Goal: Task Accomplishment & Management: Use online tool/utility

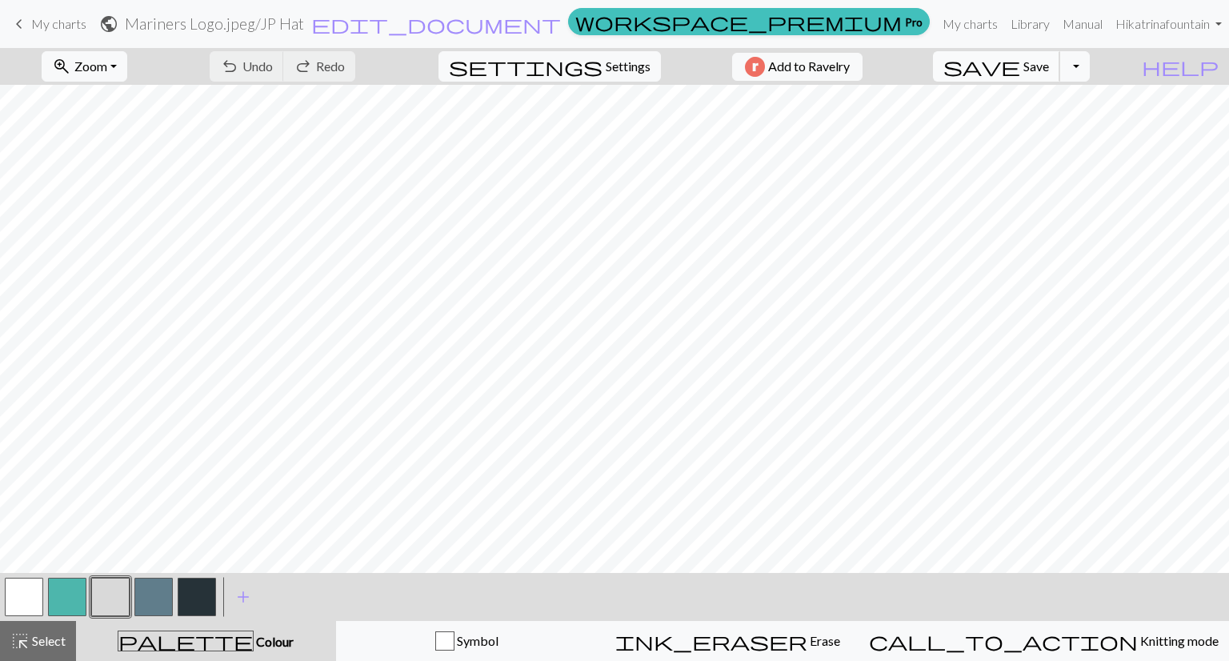
click at [1049, 60] on span "Save" at bounding box center [1036, 65] width 26 height 15
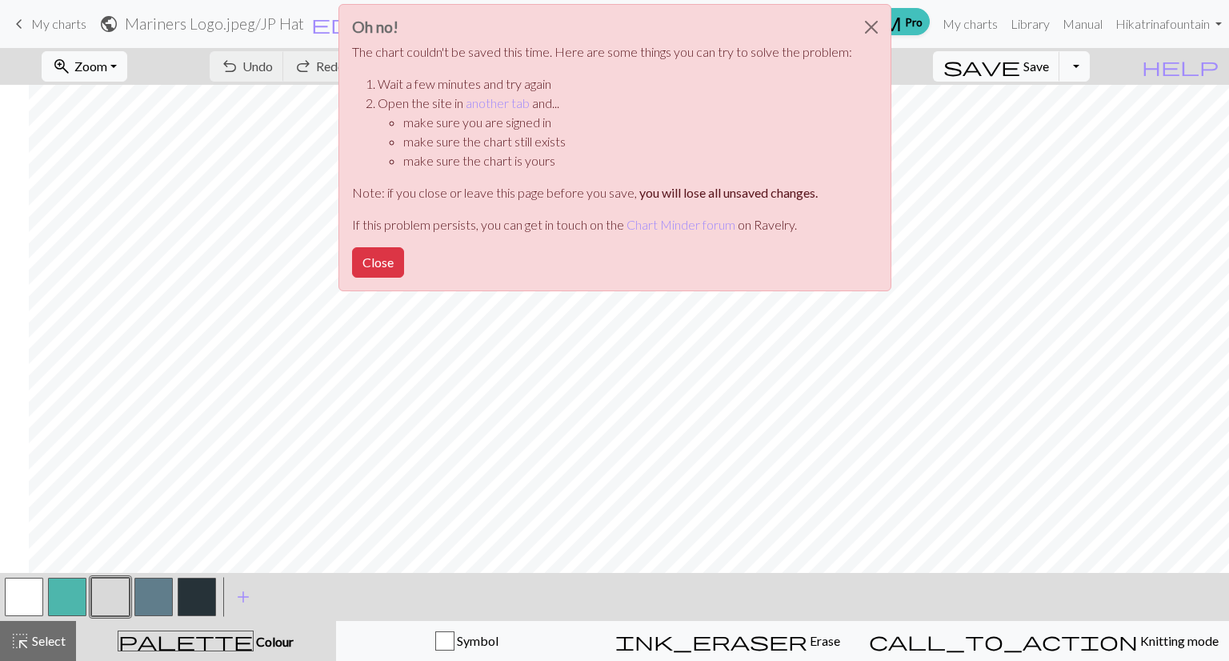
scroll to position [0, 384]
click at [384, 260] on button "Close" at bounding box center [378, 262] width 52 height 30
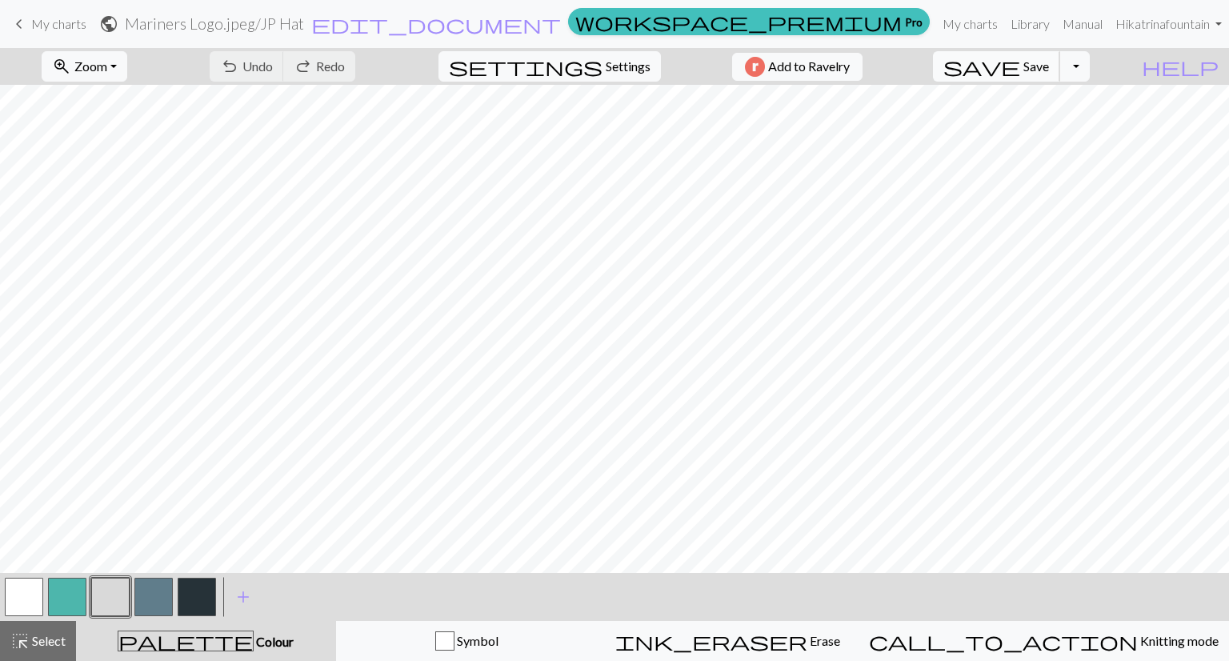
click at [1049, 71] on span "Save" at bounding box center [1036, 65] width 26 height 15
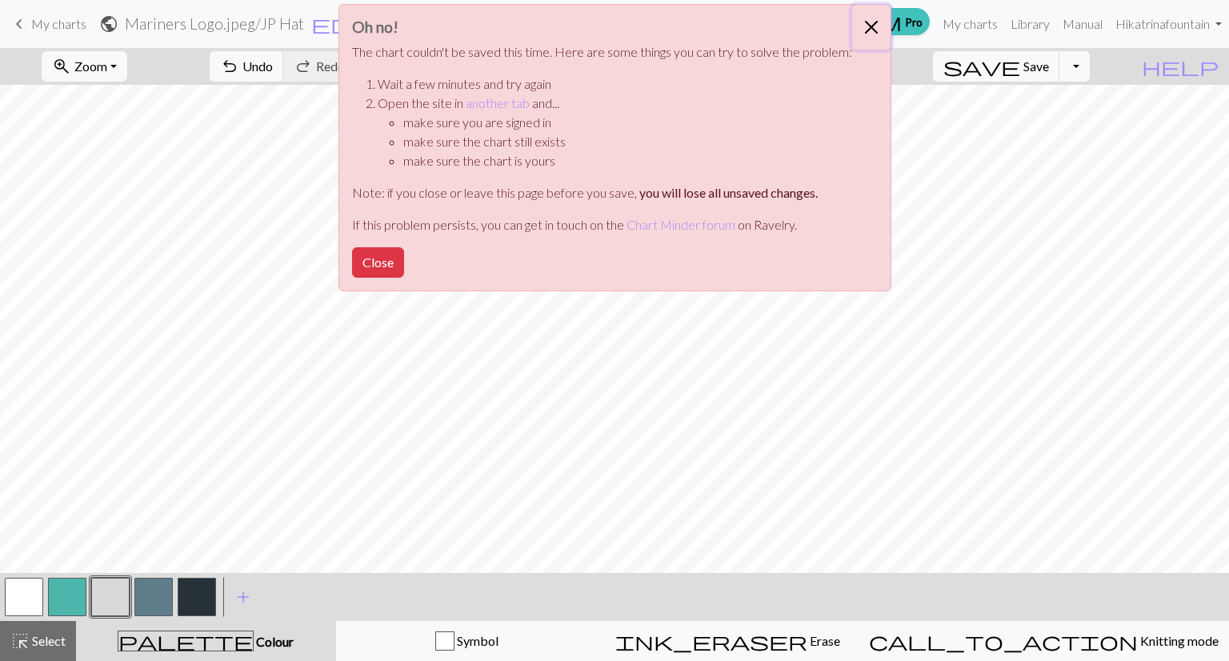
click at [871, 23] on button "Close" at bounding box center [871, 27] width 38 height 45
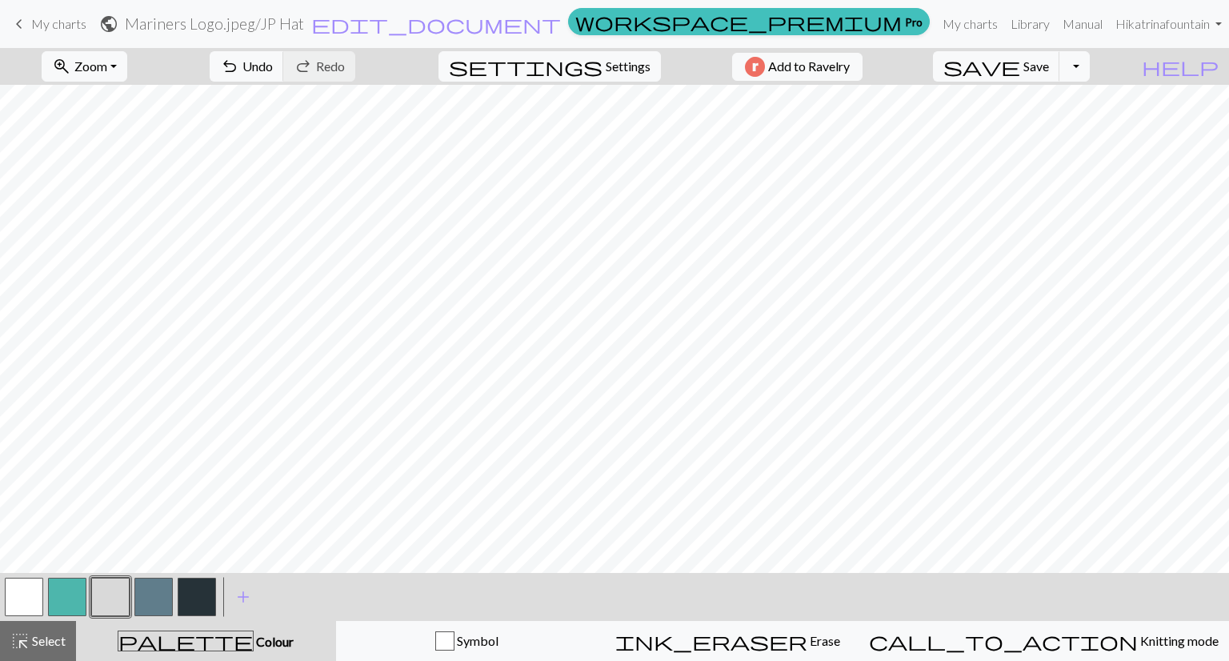
click at [694, 593] on div "< > add Add a colour" at bounding box center [614, 597] width 1229 height 48
click at [26, 598] on button "button" at bounding box center [24, 597] width 38 height 38
click at [412, 478] on div "zoom_in Zoom Zoom Fit all Fit width Fit height 50% 100% 150% 200% undo Undo Und…" at bounding box center [614, 354] width 1229 height 613
click at [554, 502] on div "zoom_in Zoom Zoom Fit all Fit width Fit height 50% 100% 150% 200% undo Undo Und…" at bounding box center [614, 354] width 1229 height 613
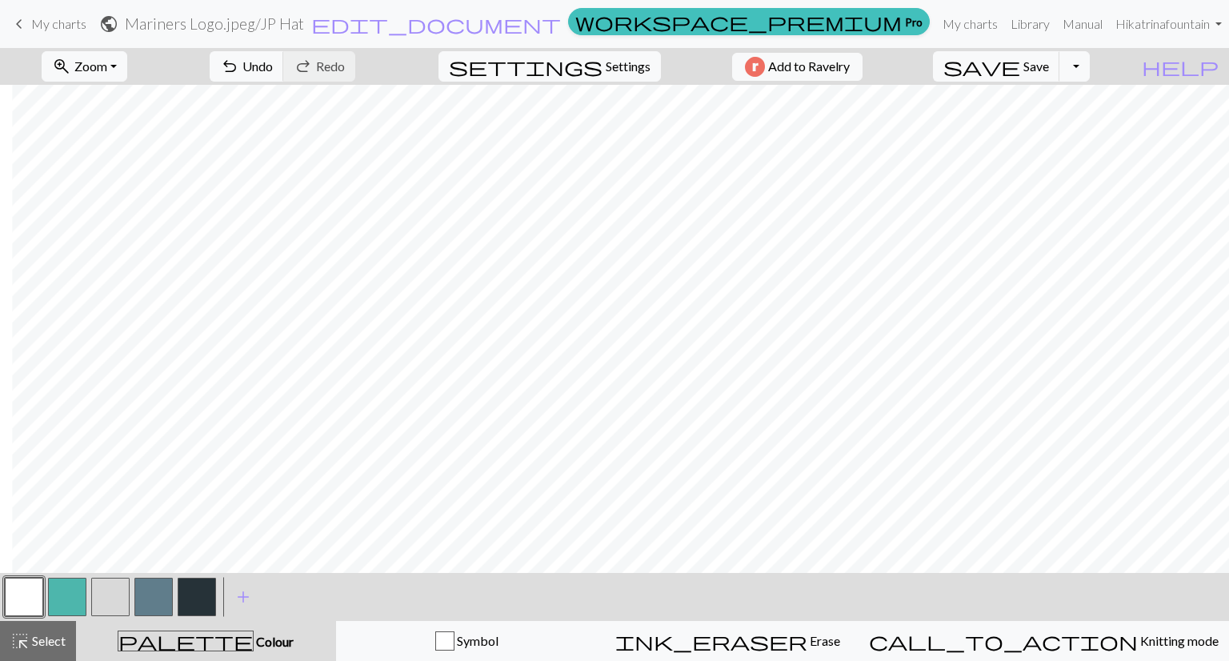
click at [115, 593] on button "button" at bounding box center [110, 597] width 38 height 38
click at [458, 558] on div "zoom_in Zoom Zoom Fit all Fit width Fit height 50% 100% 150% 200% undo Undo Und…" at bounding box center [614, 354] width 1229 height 613
click at [708, 599] on div "< > add Add a colour" at bounding box center [614, 597] width 1229 height 48
click at [1049, 65] on span "Save" at bounding box center [1036, 65] width 26 height 15
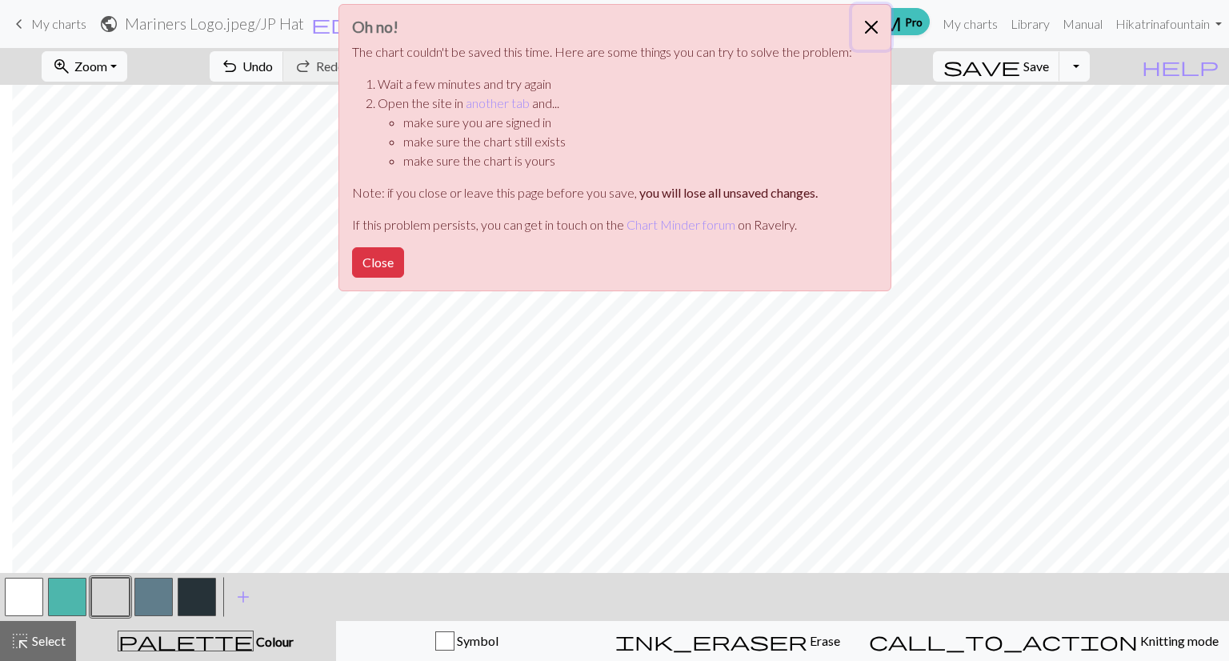
click at [870, 26] on button "Close" at bounding box center [871, 27] width 38 height 45
